Goal: Task Accomplishment & Management: Manage account settings

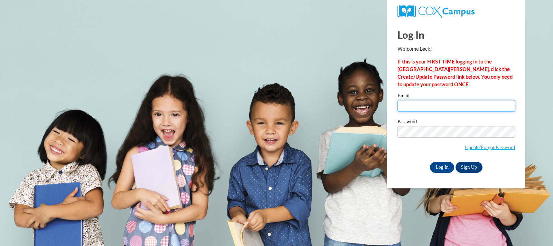
click at [430, 104] on input "Email" at bounding box center [455, 106] width 117 height 12
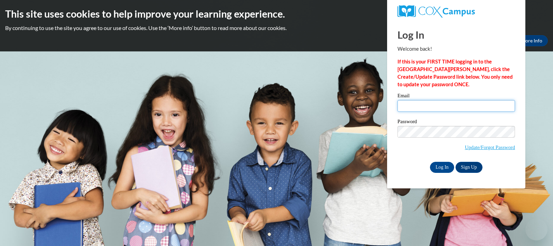
type input "[EMAIL_ADDRESS][PERSON_NAME][DOMAIN_NAME]"
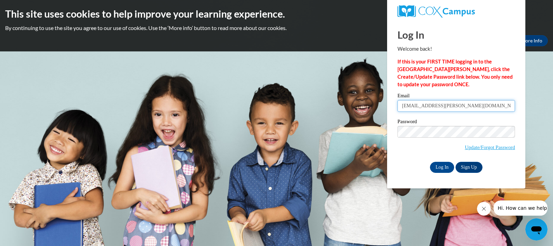
click at [429, 105] on input "[EMAIL_ADDRESS][PERSON_NAME][DOMAIN_NAME]" at bounding box center [455, 106] width 117 height 12
type input "K"
type input "kaylee.[PERSON_NAME]"
